Goal: Transaction & Acquisition: Obtain resource

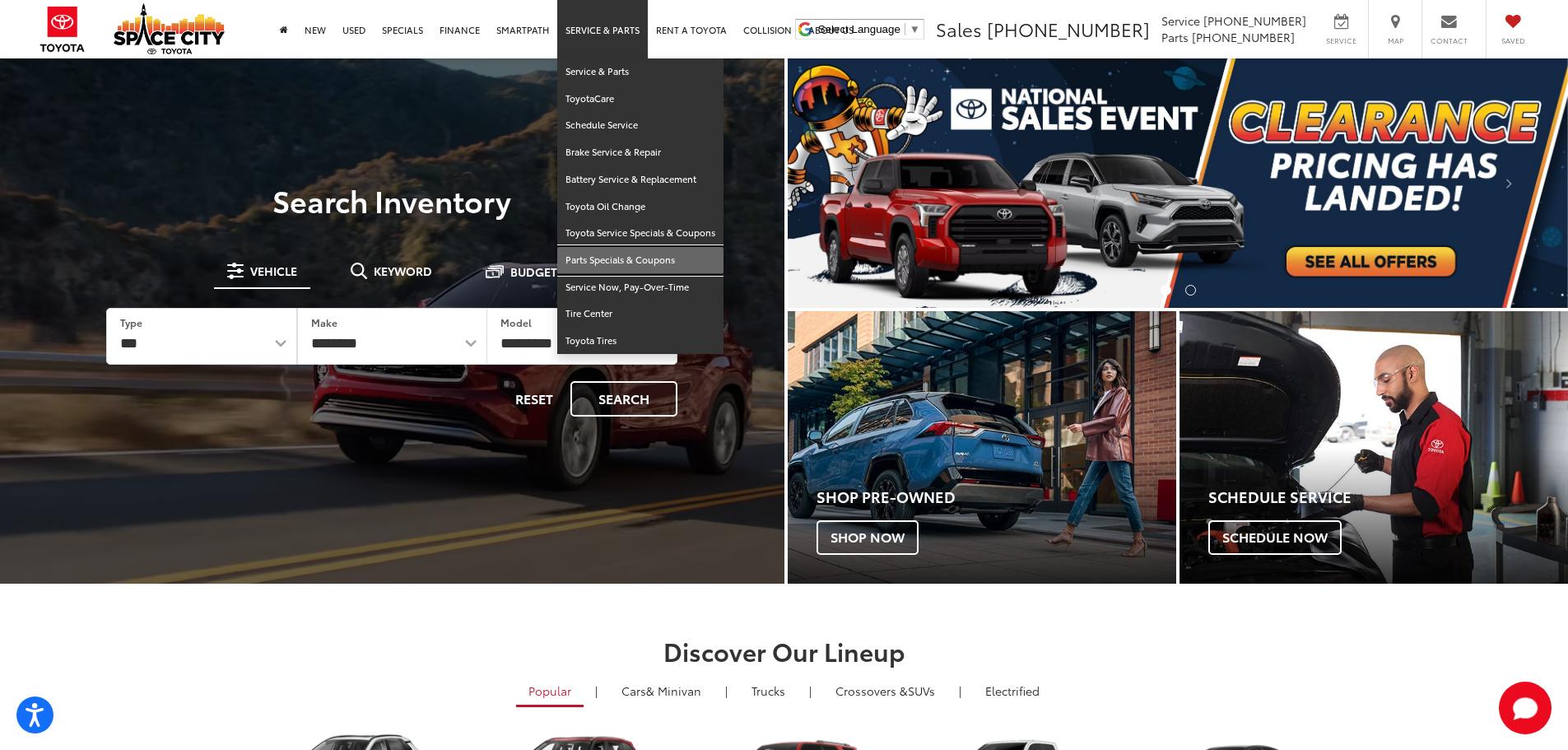
click at [601, 265] on link "Parts Specials & Coupons" at bounding box center [640, 261] width 167 height 27
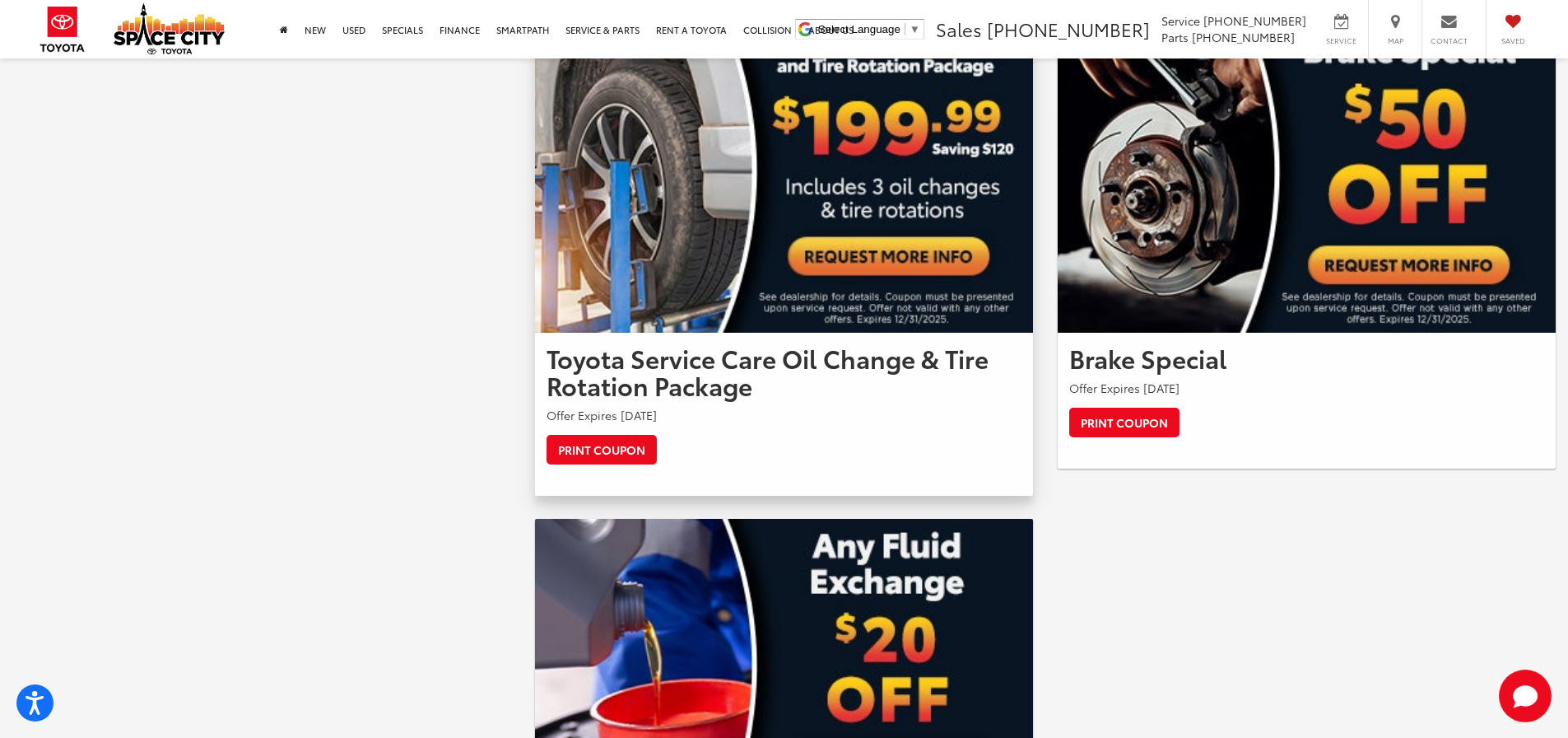
scroll to position [1235, 0]
